Goal: Check status: Check status

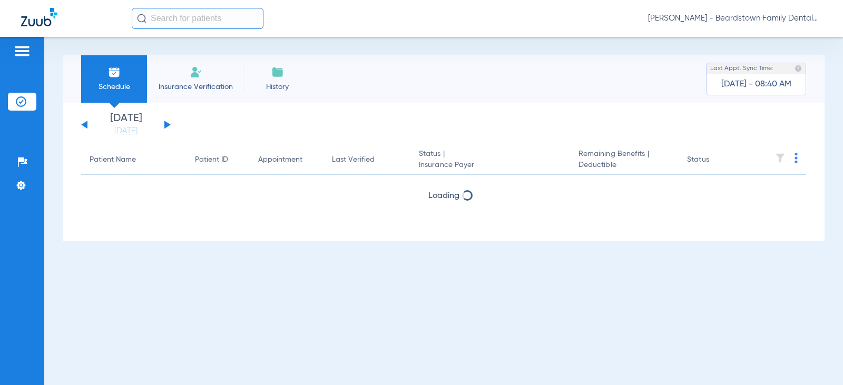
click at [164, 125] on button at bounding box center [167, 125] width 6 height 8
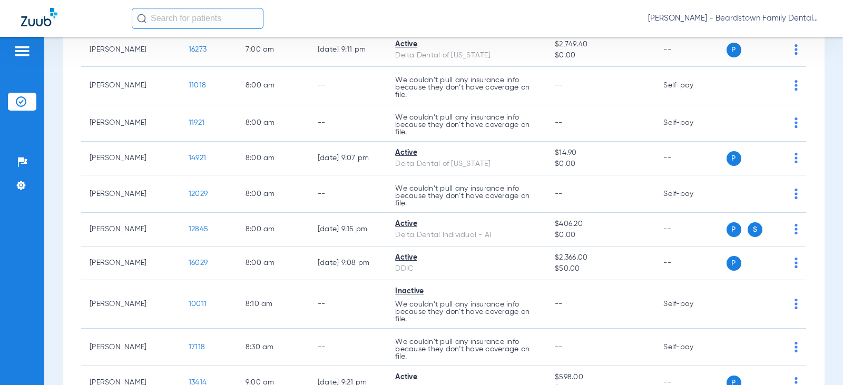
scroll to position [264, 0]
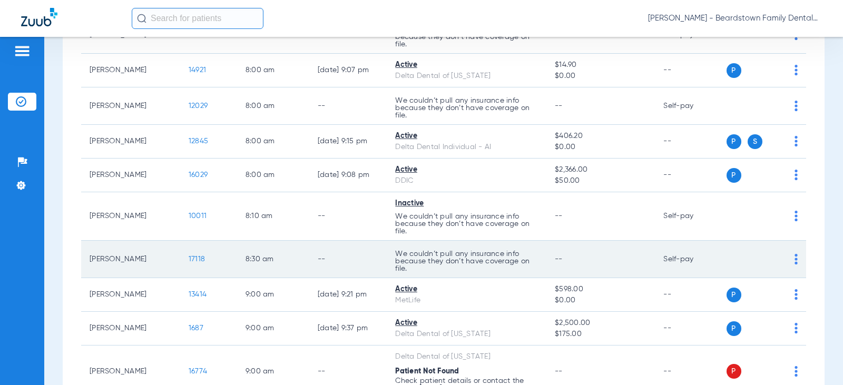
click at [191, 261] on span "17118" at bounding box center [197, 259] width 16 height 7
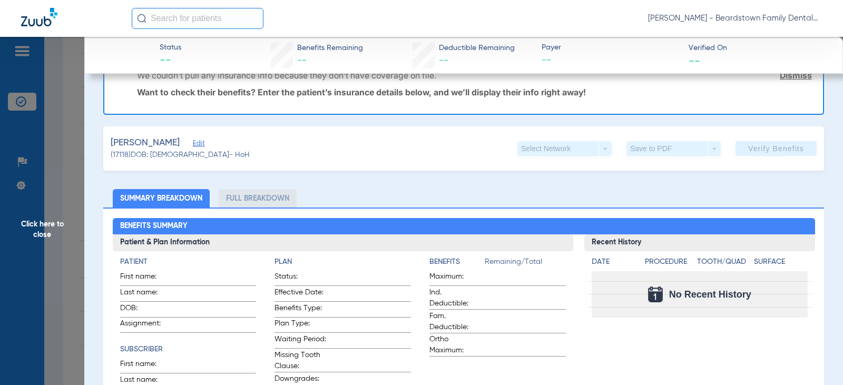
scroll to position [0, 0]
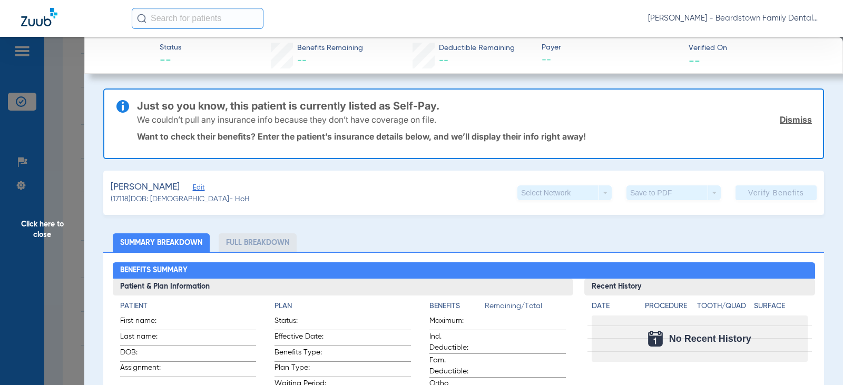
click at [42, 233] on span "Click here to close" at bounding box center [42, 229] width 84 height 385
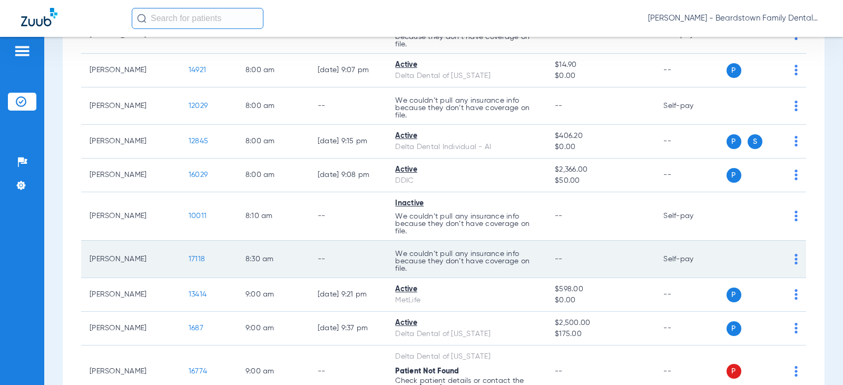
scroll to position [211, 0]
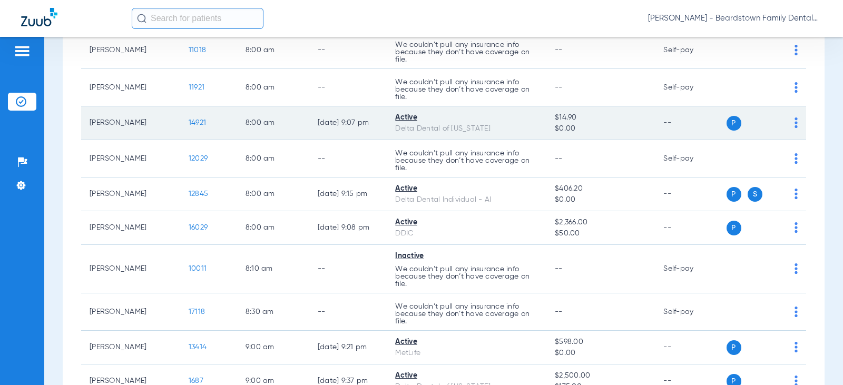
click at [399, 117] on div "Active" at bounding box center [466, 117] width 143 height 11
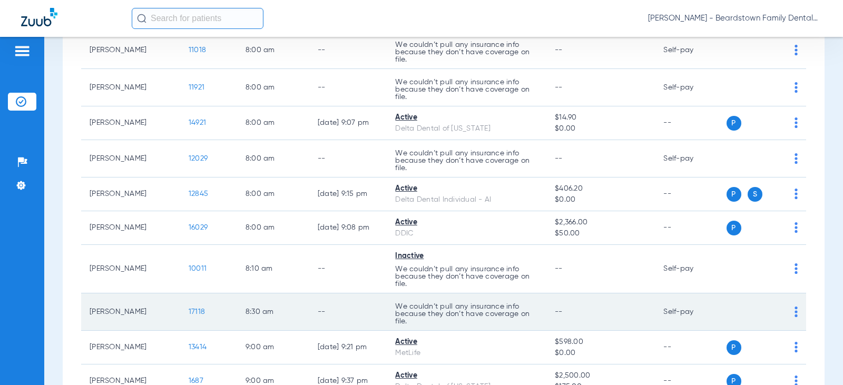
click at [547, 307] on td "--" at bounding box center [601, 312] width 109 height 37
click at [784, 309] on div "P S" at bounding box center [763, 312] width 72 height 15
click at [795, 311] on img at bounding box center [796, 312] width 3 height 11
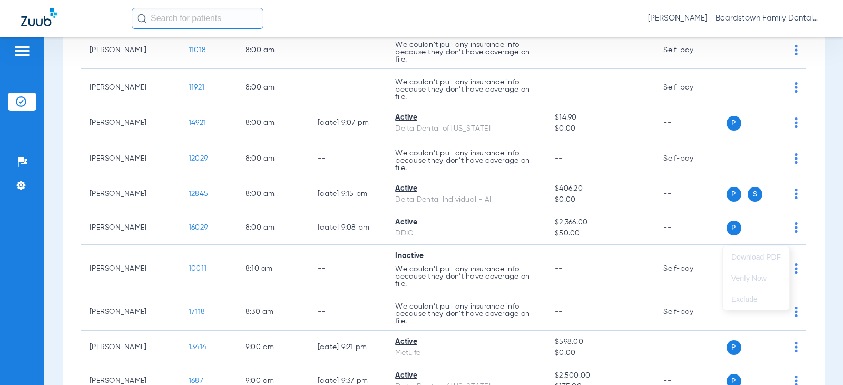
click at [657, 312] on div at bounding box center [421, 192] width 843 height 385
